Goal: Information Seeking & Learning: Learn about a topic

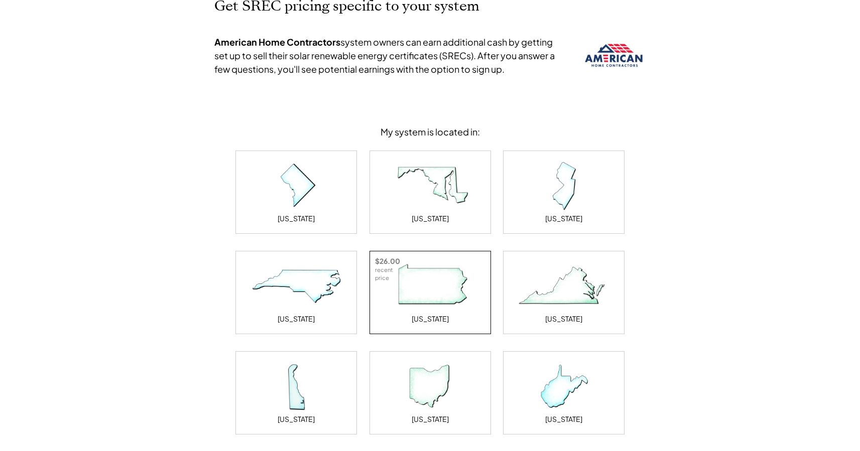
click at [459, 296] on img at bounding box center [430, 287] width 100 height 50
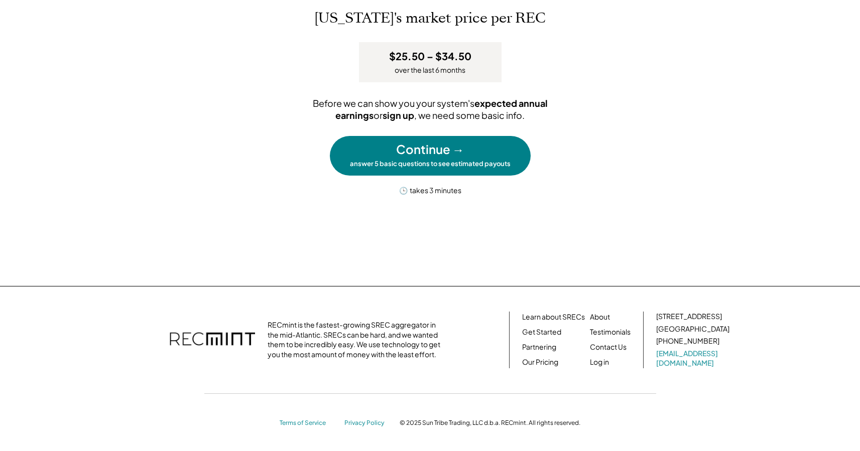
click at [423, 60] on h3 "$25.50 – $34.50" at bounding box center [430, 56] width 82 height 13
click at [390, 59] on h3 "$25.50 – $34.50" at bounding box center [430, 56] width 82 height 13
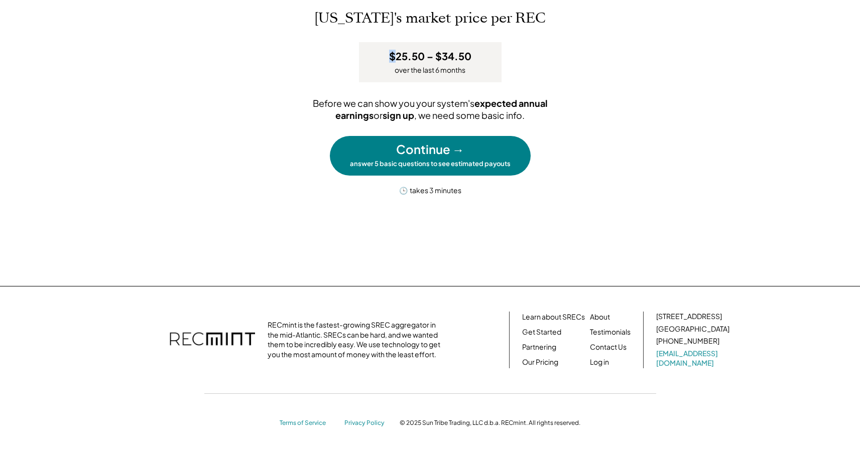
click at [395, 59] on h3 "$25.50 – $34.50" at bounding box center [430, 56] width 82 height 13
